Goal: Information Seeking & Learning: Check status

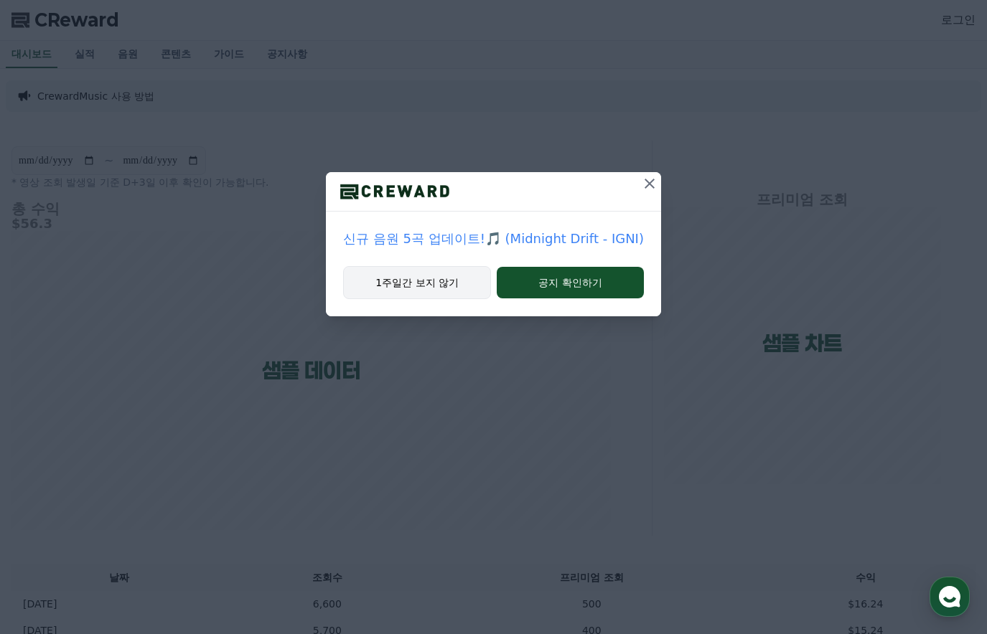
click at [454, 283] on button "1주일간 보지 않기" at bounding box center [417, 282] width 148 height 33
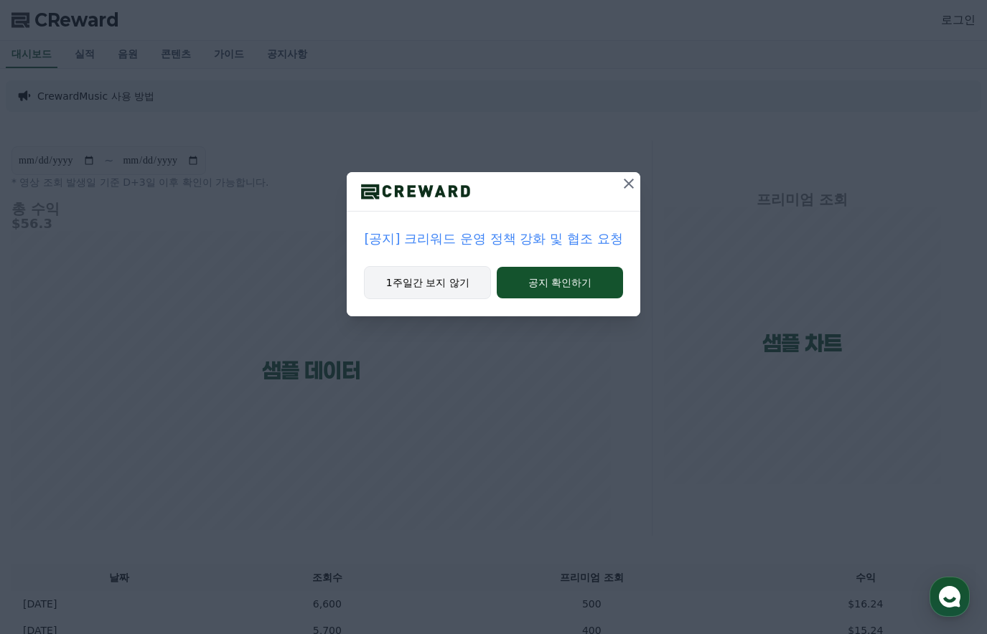
click at [459, 287] on button "1주일간 보지 않기" at bounding box center [427, 282] width 127 height 33
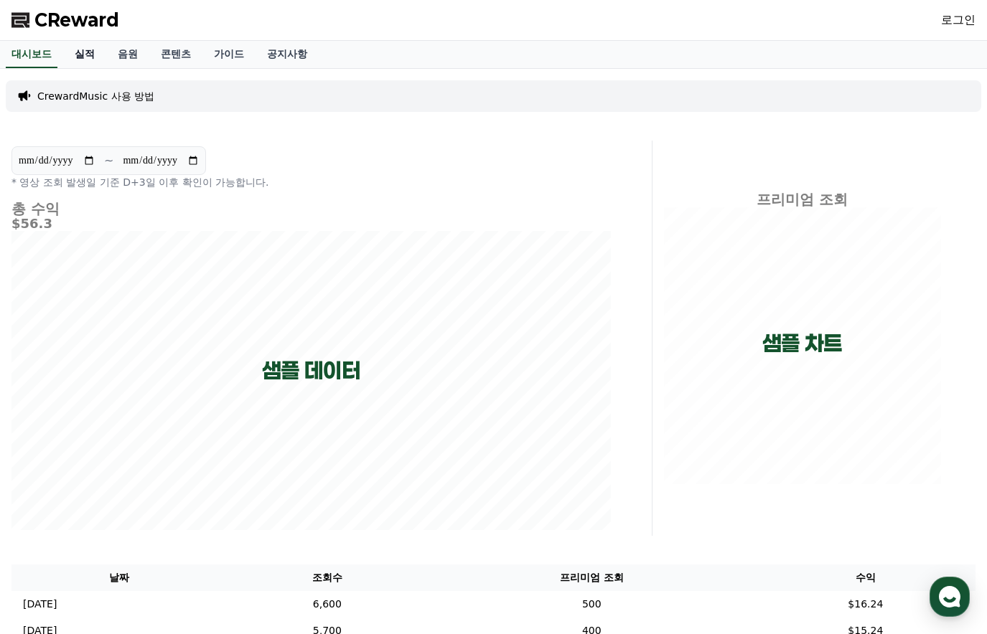
click at [83, 47] on link "실적" at bounding box center [84, 54] width 43 height 27
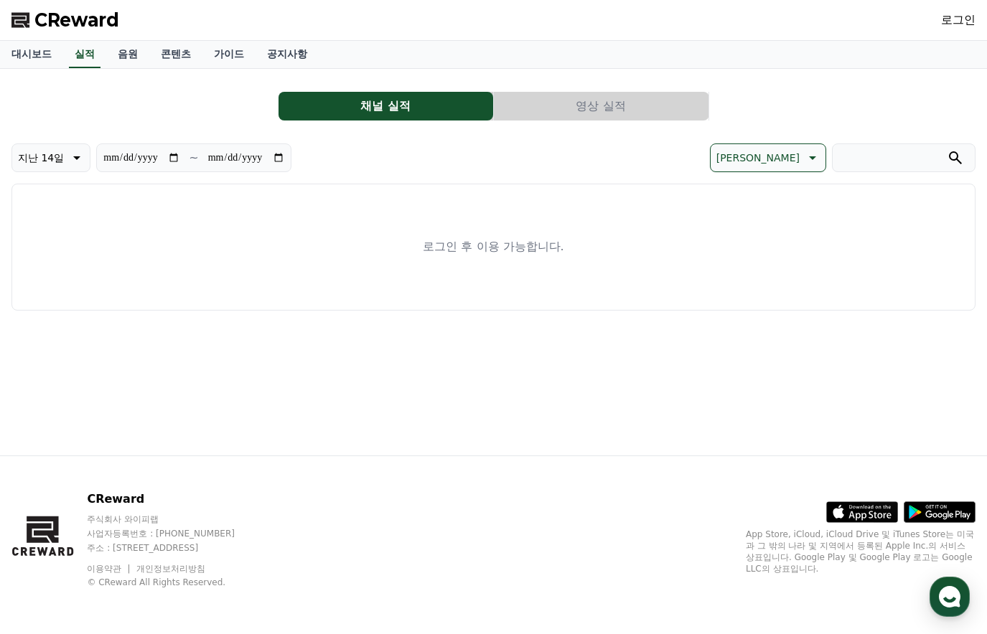
click at [956, 22] on link "로그인" at bounding box center [958, 19] width 34 height 17
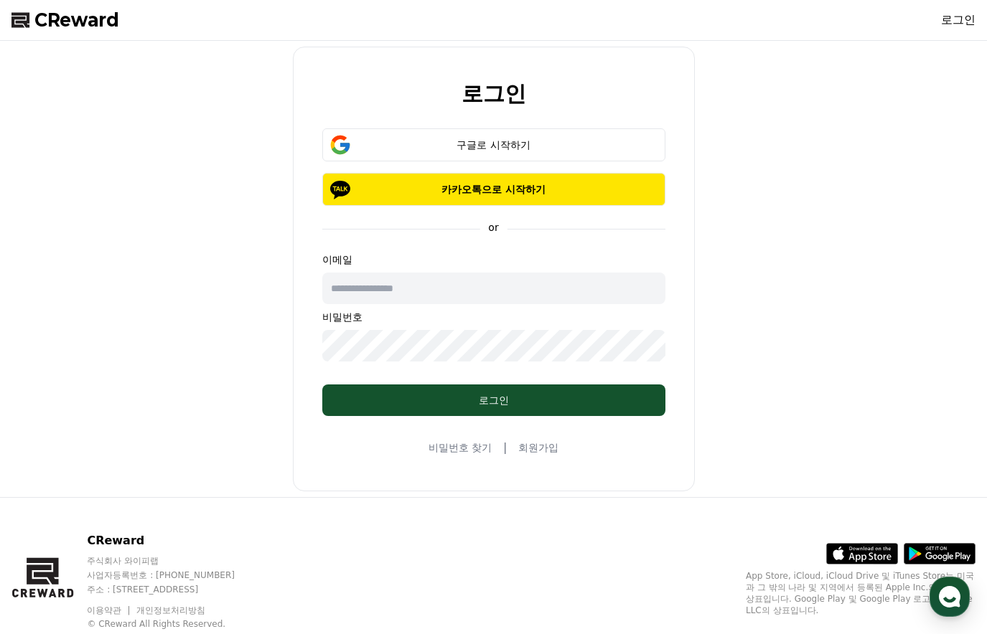
click at [458, 288] on input "text" at bounding box center [493, 289] width 343 height 32
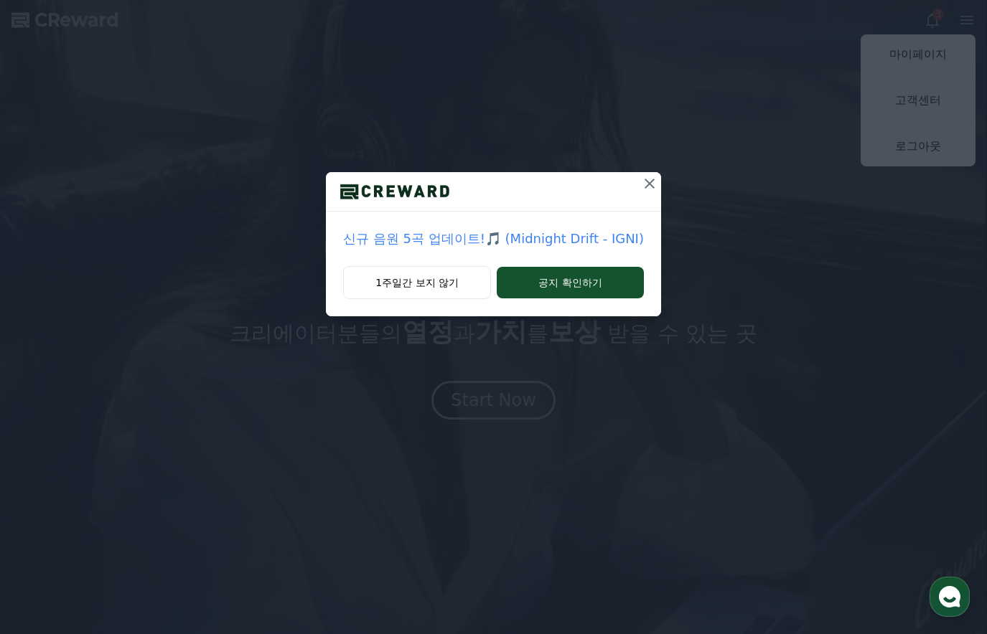
click at [945, 60] on div "신규 음원 5곡 업데이트!🎵 (Midnight Drift - IGNI) 1주일간 보지 않기 공지 확인하기" at bounding box center [493, 169] width 987 height 339
click at [444, 279] on button "1주일간 보지 않기" at bounding box center [417, 282] width 148 height 33
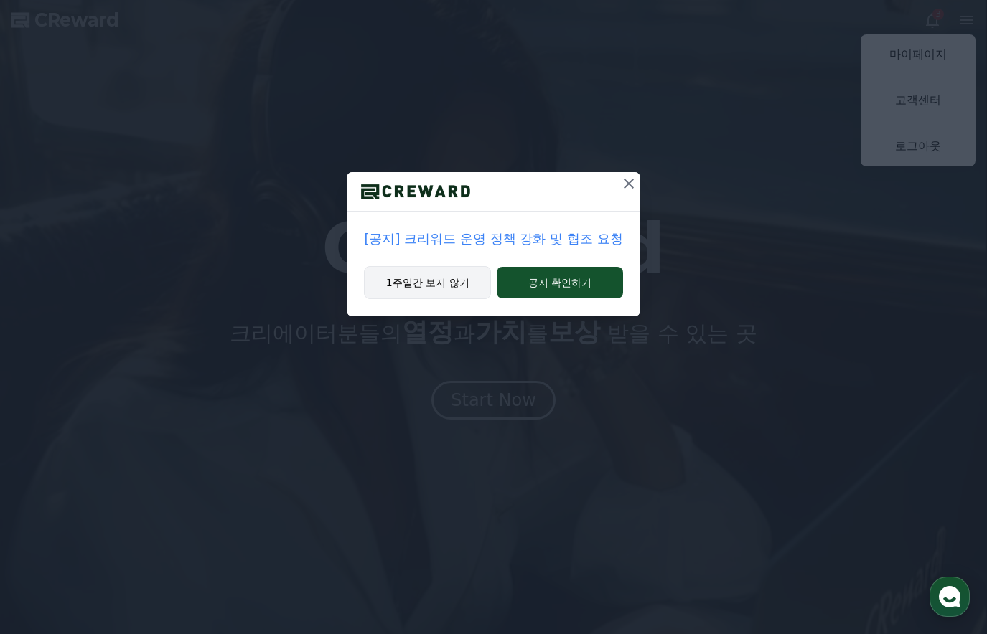
click at [444, 279] on button "1주일간 보지 않기" at bounding box center [427, 282] width 127 height 33
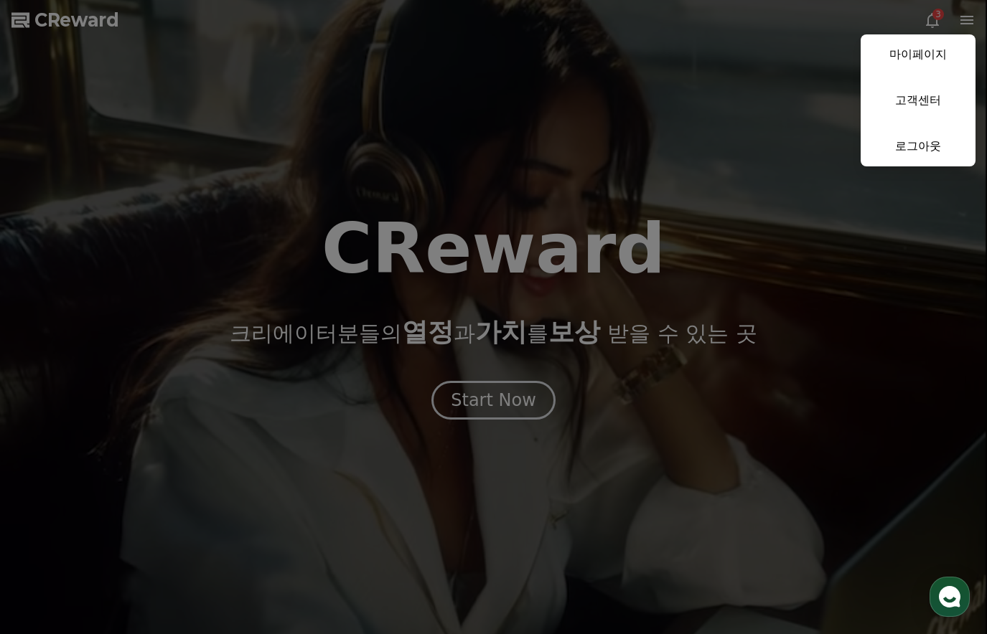
click at [444, 279] on button "close" at bounding box center [493, 317] width 987 height 634
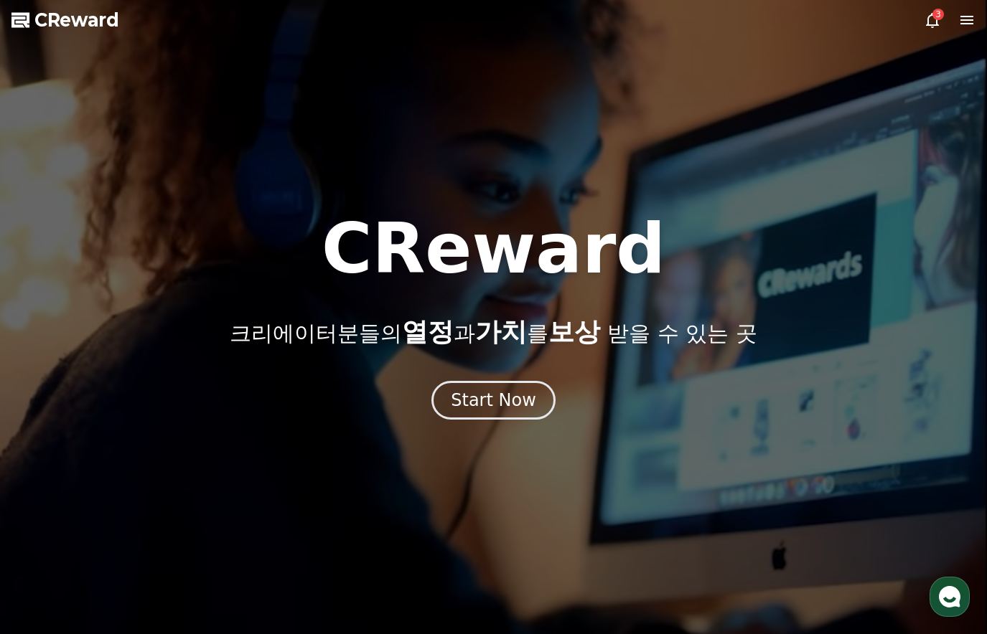
click at [966, 23] on icon at bounding box center [966, 20] width 13 height 9
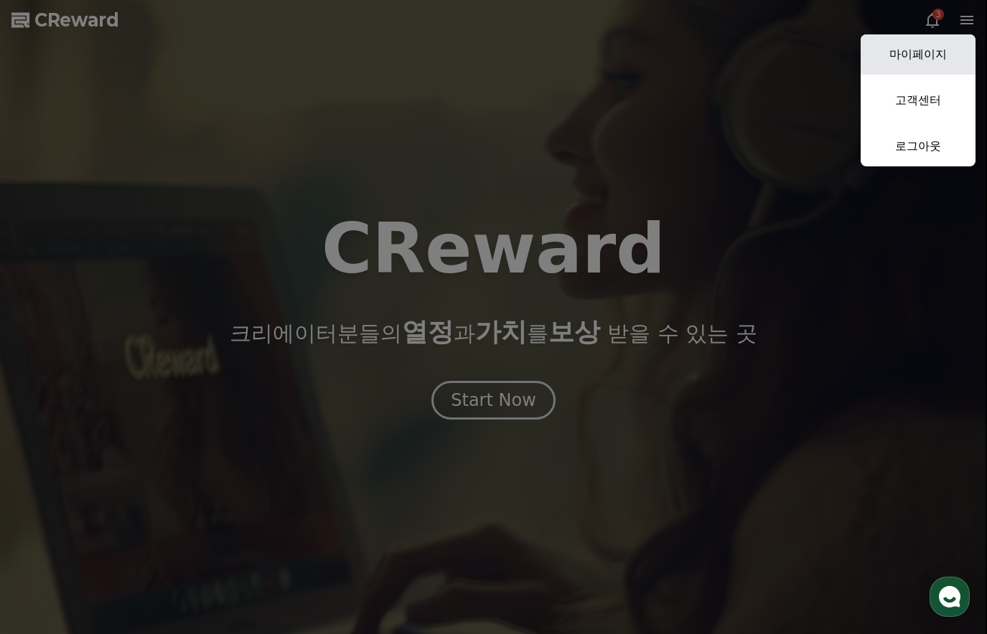
click at [934, 60] on link "마이페이지" at bounding box center [917, 54] width 115 height 40
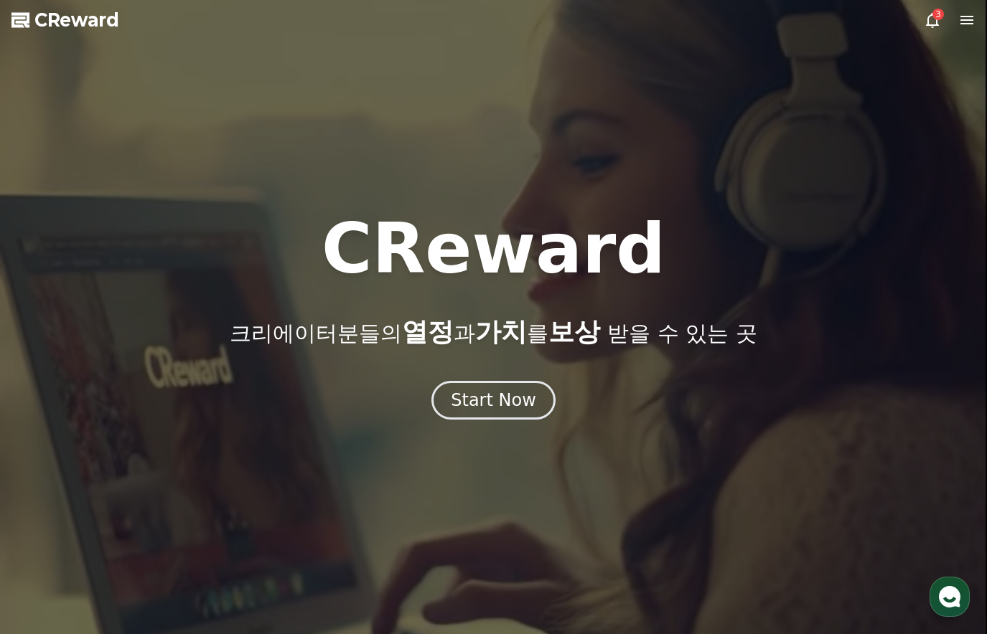
select select "**********"
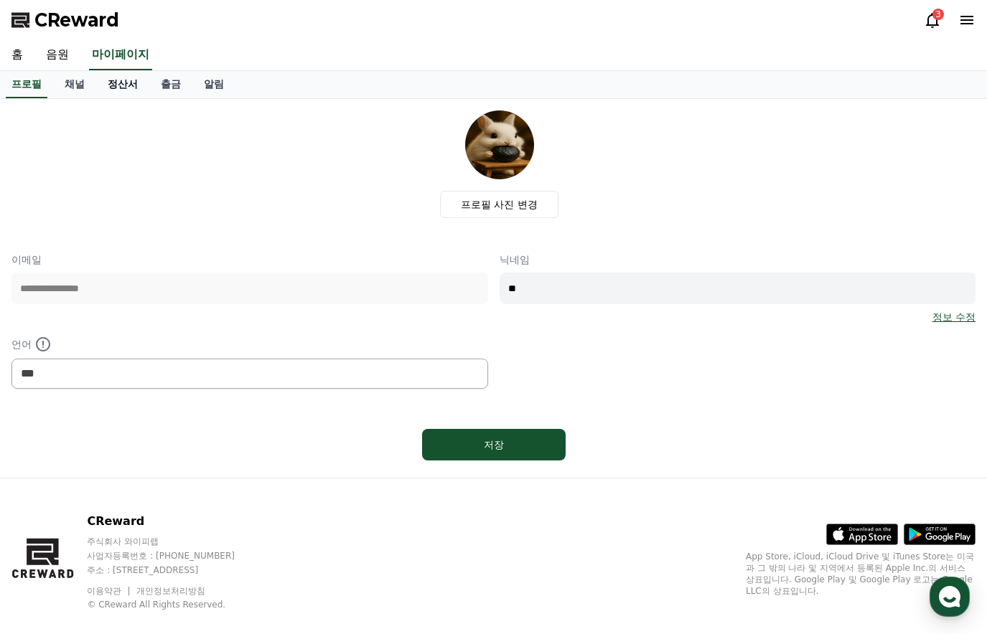
click at [128, 86] on link "정산서" at bounding box center [122, 84] width 53 height 27
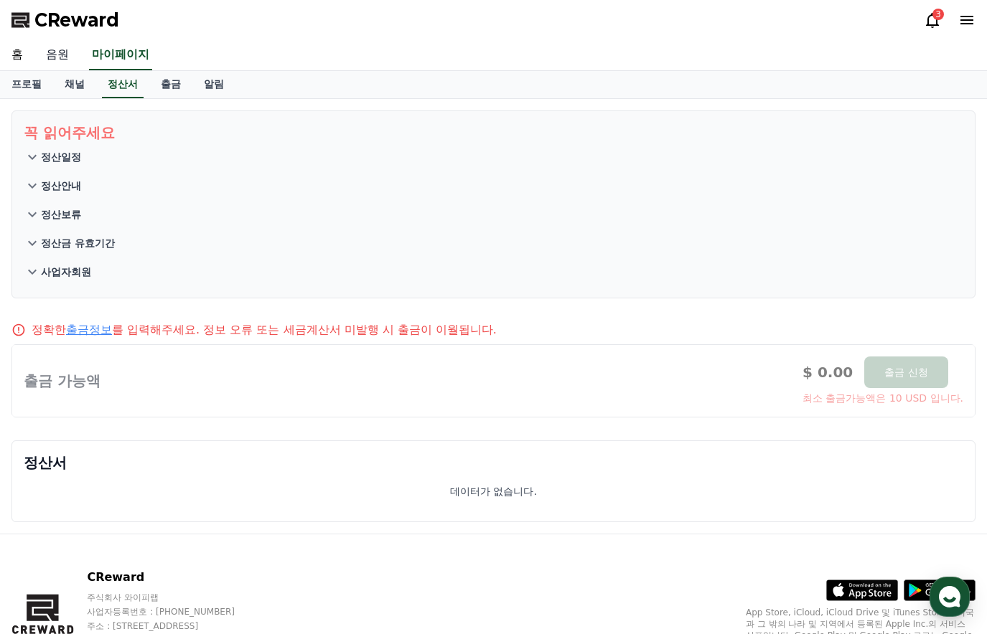
click at [55, 63] on link "음원" at bounding box center [57, 55] width 46 height 30
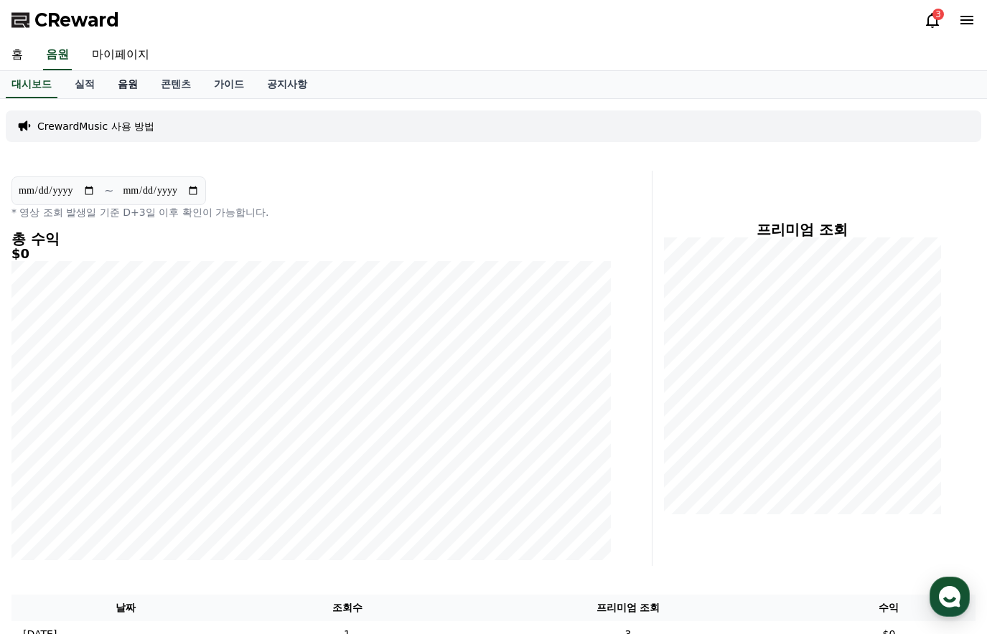
click at [141, 82] on link "음원" at bounding box center [127, 84] width 43 height 27
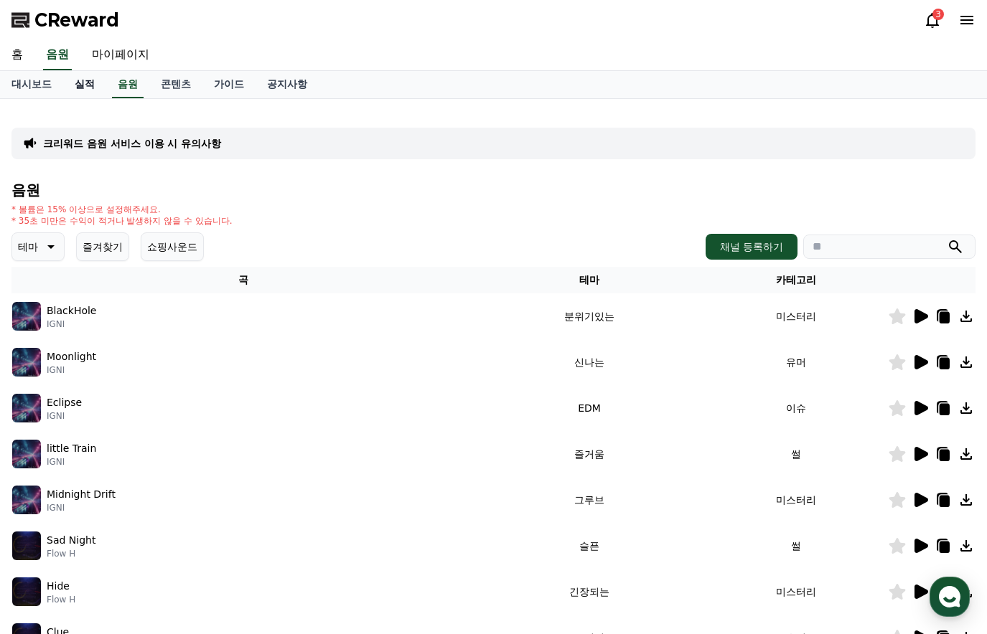
click at [90, 88] on link "실적" at bounding box center [84, 84] width 43 height 27
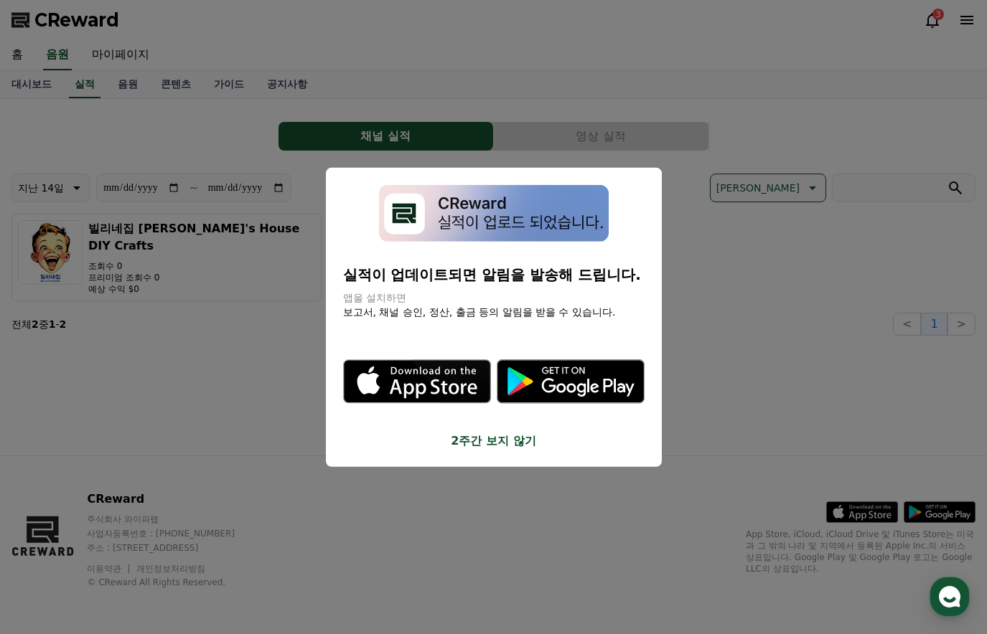
click at [515, 454] on div "실적이 업데이트되면 알림을 발송해 드립니다. 앱을 설치하면 보고서, 채널 승인, 정산, 출금 등의 알림을 받을 수 있습니다. .st0 { fi…" at bounding box center [494, 317] width 336 height 299
click at [520, 449] on button "2주간 보지 않기" at bounding box center [493, 440] width 301 height 17
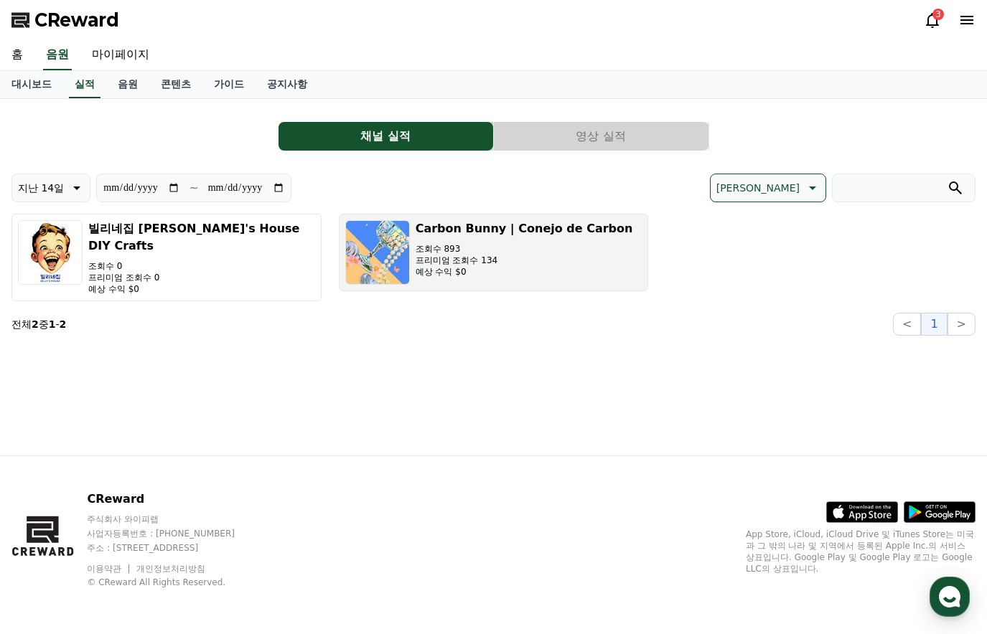
click at [464, 284] on div "Carbon Bunny | Conejo de Carbon 조회수 893 프리미엄 조회수 134 예상 수익 $0" at bounding box center [524, 252] width 217 height 65
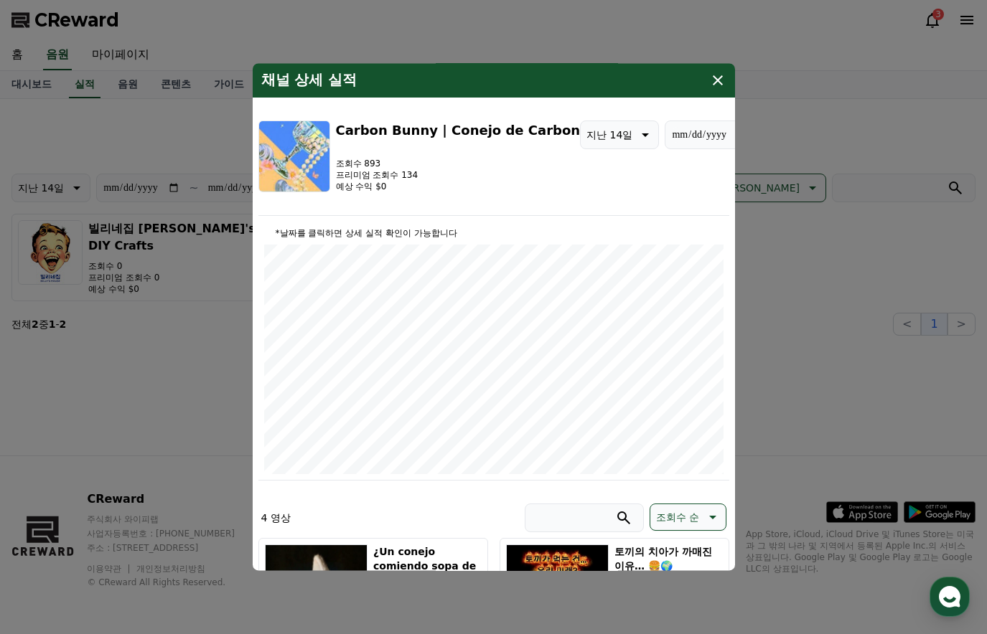
drag, startPoint x: 548, startPoint y: 503, endPoint x: 464, endPoint y: 507, distance: 84.8
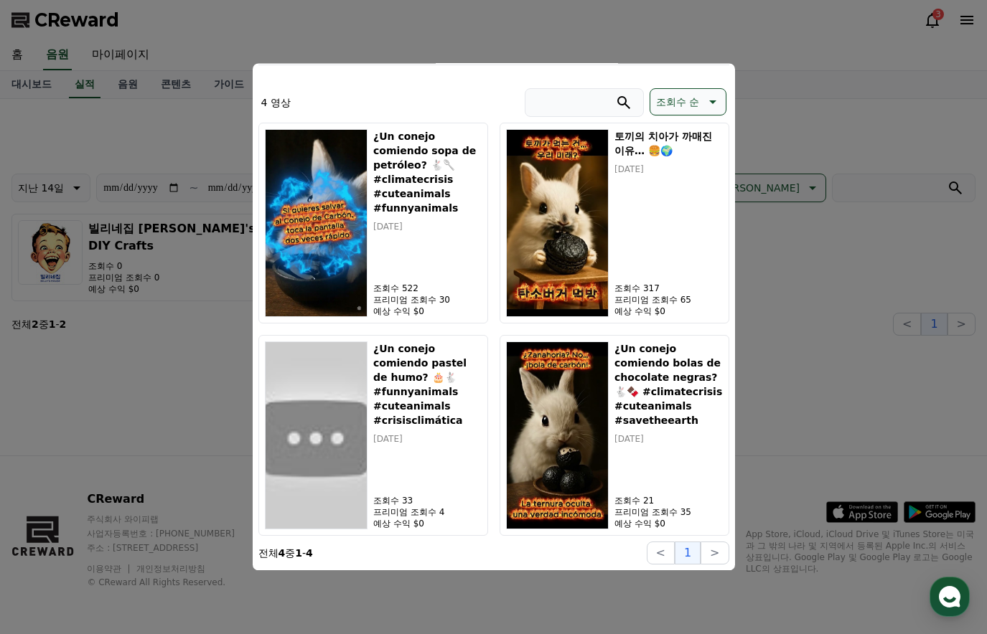
drag, startPoint x: 464, startPoint y: 507, endPoint x: 496, endPoint y: 516, distance: 33.6
click at [496, 516] on div "4 영상 조회수 순 조회수 순 ¿Un conejo comiendo sopa de petróleo? 🐇🥄 #climatecrisis #cutea…" at bounding box center [493, 303] width 471 height 465
click at [496, 516] on div "¿Un conejo comiendo sopa de petróleo? 🐇🥄 #climatecrisis #cuteanimals #funnyanim…" at bounding box center [493, 329] width 471 height 413
click at [749, 90] on button "close modal" at bounding box center [493, 317] width 987 height 634
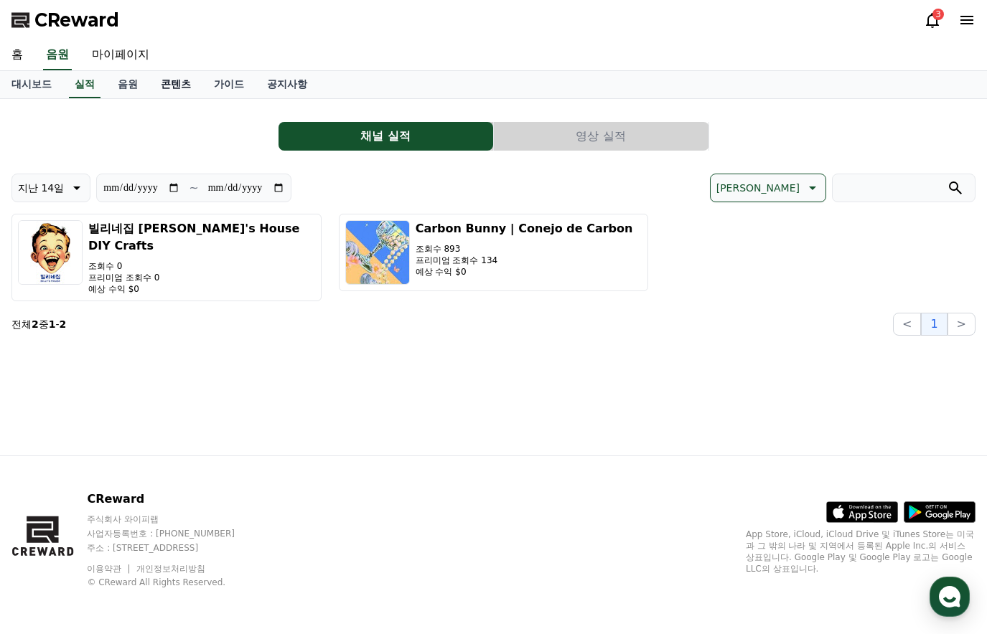
click at [180, 78] on link "콘텐츠" at bounding box center [175, 84] width 53 height 27
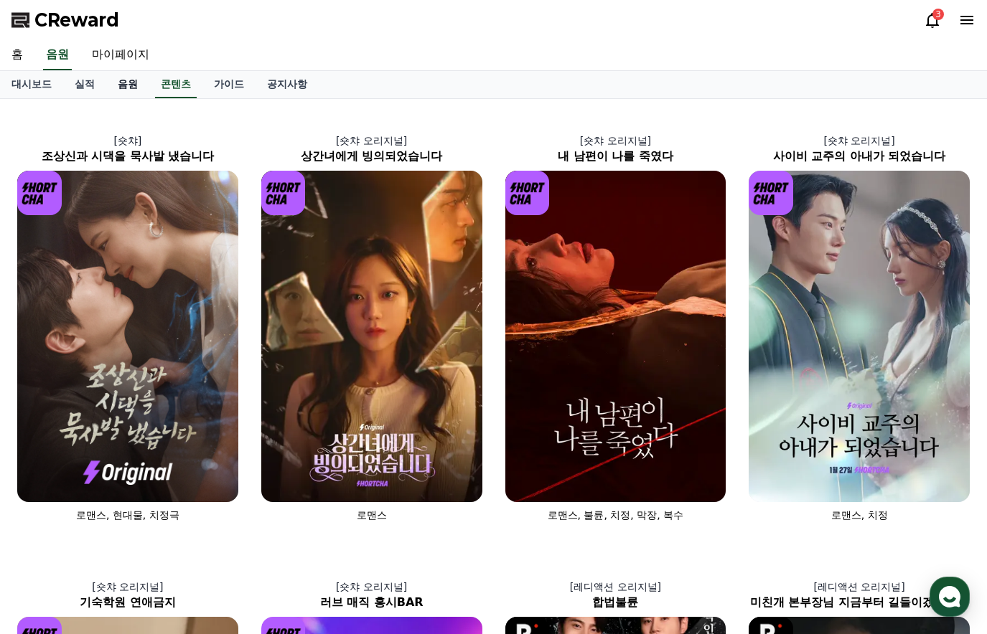
click at [124, 77] on link "음원" at bounding box center [127, 84] width 43 height 27
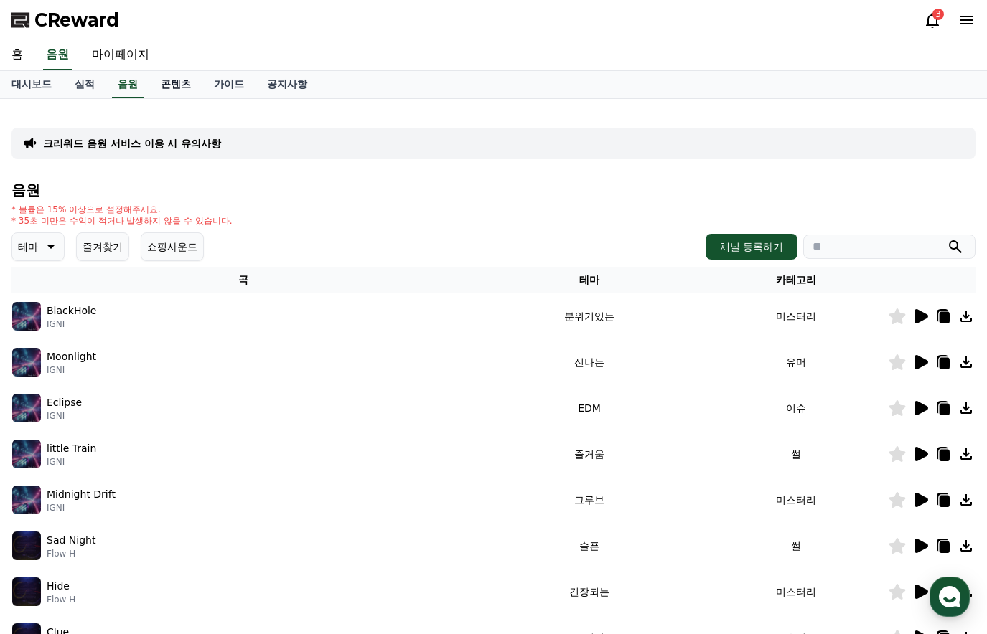
click at [174, 86] on link "콘텐츠" at bounding box center [175, 84] width 53 height 27
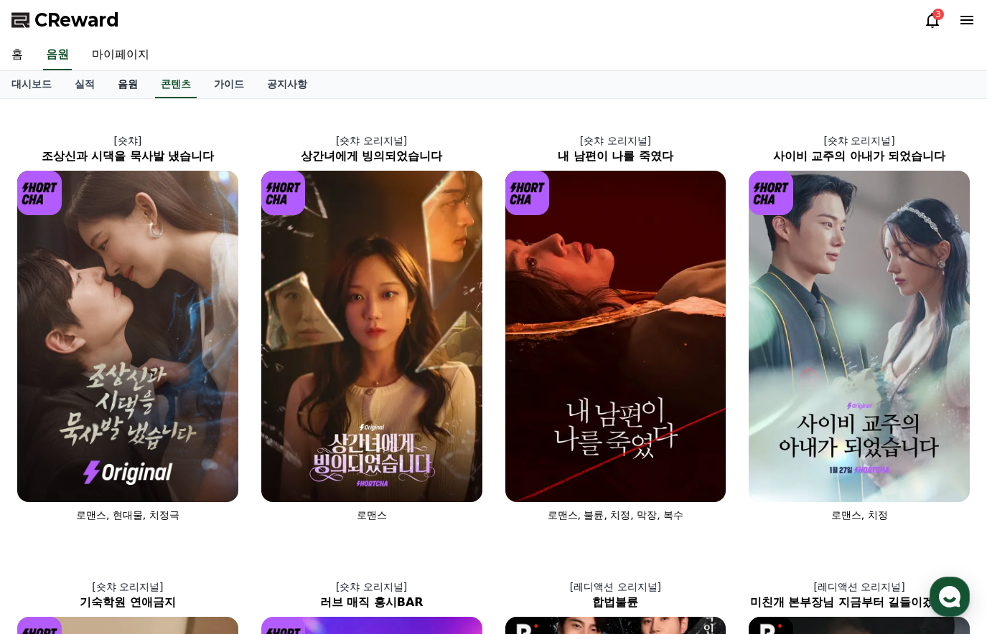
click at [149, 83] on link "음원" at bounding box center [127, 84] width 43 height 27
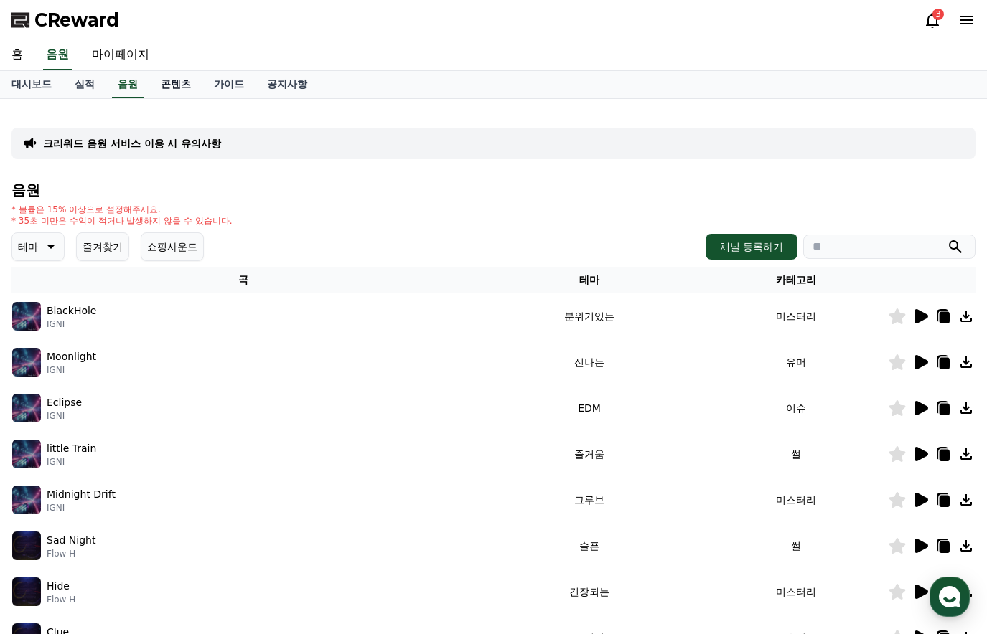
click at [186, 84] on link "콘텐츠" at bounding box center [175, 84] width 53 height 27
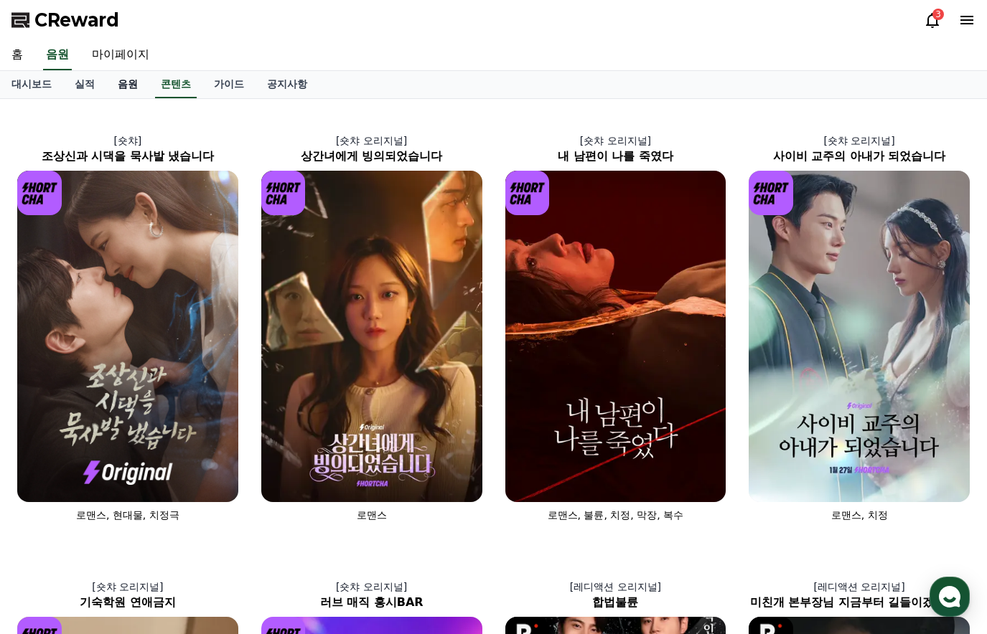
click at [134, 76] on link "음원" at bounding box center [127, 84] width 43 height 27
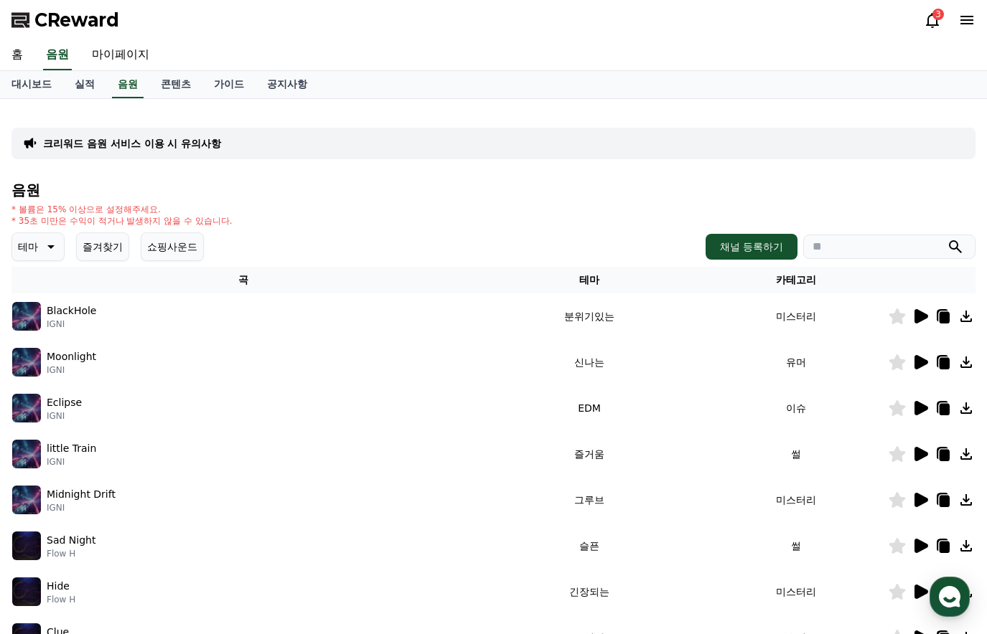
click at [855, 532] on td "썰" at bounding box center [795, 546] width 184 height 46
